Goal: Information Seeking & Learning: Learn about a topic

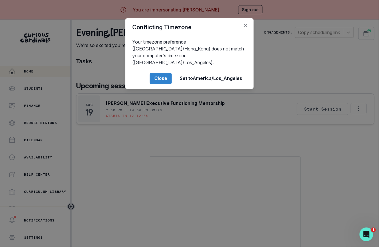
click at [114, 133] on div "Conflicting Timezone Your timezone preference ([GEOGRAPHIC_DATA]/Hong_Kong) doe…" at bounding box center [189, 123] width 379 height 247
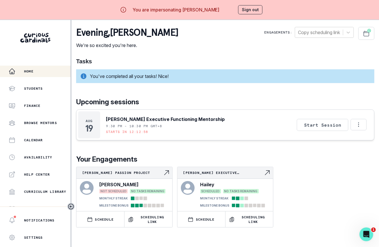
scroll to position [20, 0]
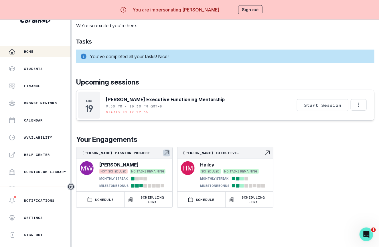
click at [135, 151] on p "[PERSON_NAME] Passion Project" at bounding box center [122, 153] width 81 height 5
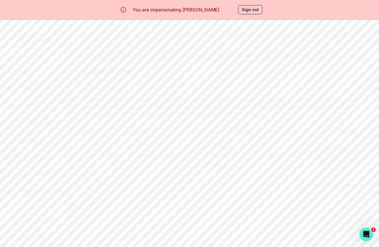
click at [238, 57] on button "Student Profile" at bounding box center [236, 56] width 46 height 11
click at [254, 9] on button "Sign out" at bounding box center [250, 9] width 24 height 9
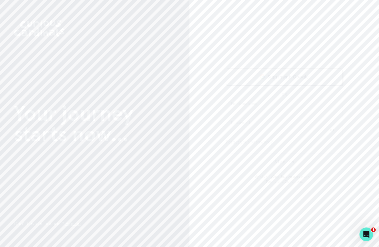
type input "[EMAIL_ADDRESS][DOMAIN_NAME]"
click at [256, 157] on button "Sign in" at bounding box center [284, 161] width 117 height 17
